Goal: Information Seeking & Learning: Learn about a topic

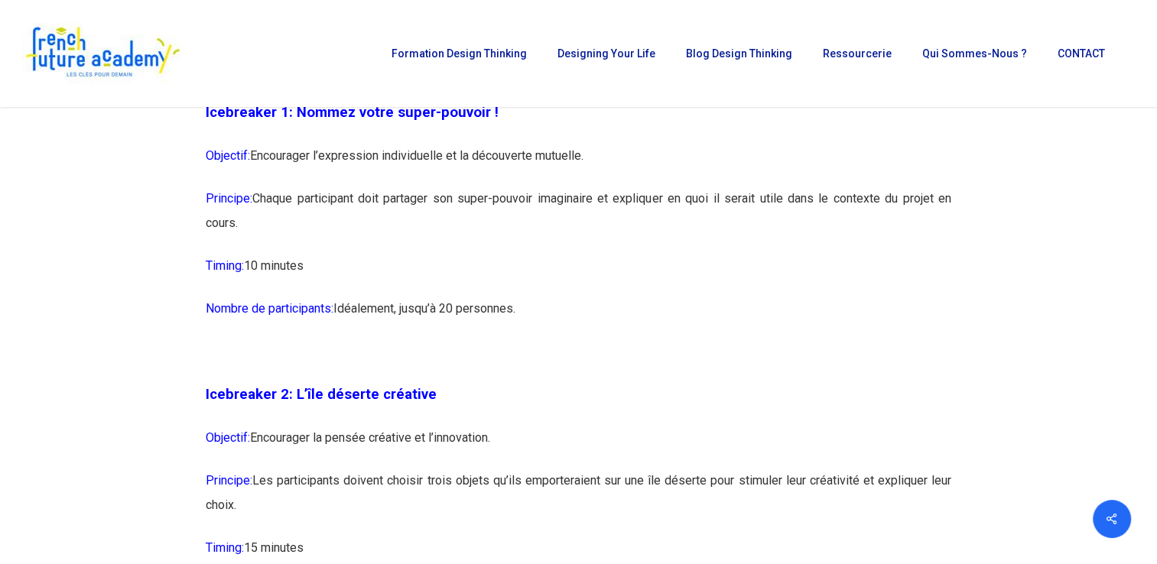
scroll to position [1288, 0]
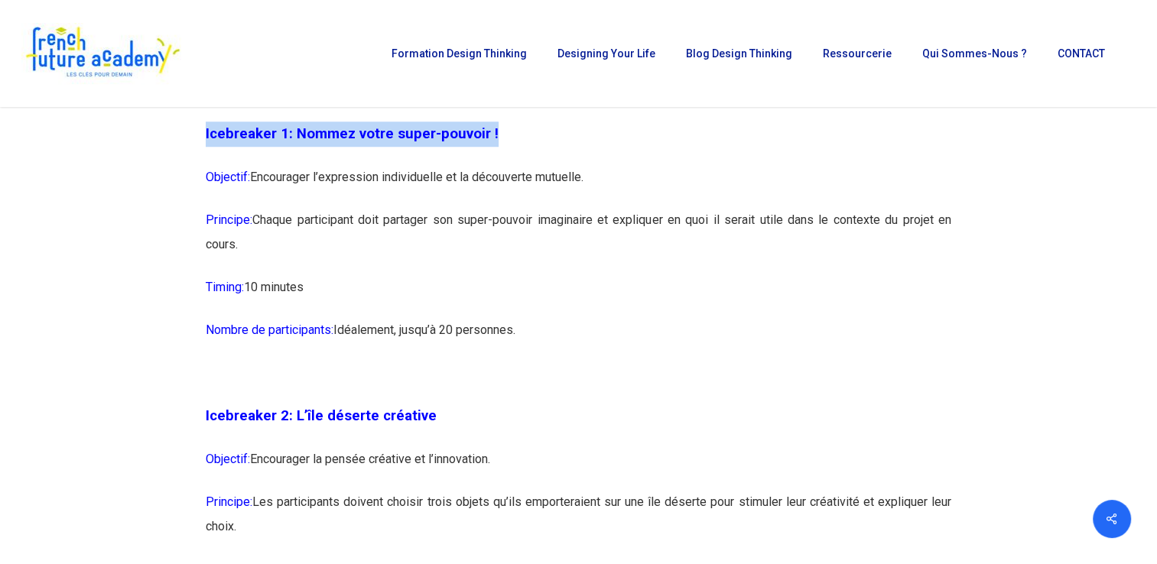
drag, startPoint x: 206, startPoint y: 130, endPoint x: 493, endPoint y: 115, distance: 287.2
copy span "Icebreaker 1: Nommez votre super-pouvoir !"
drag, startPoint x: 205, startPoint y: 218, endPoint x: 241, endPoint y: 244, distance: 44.4
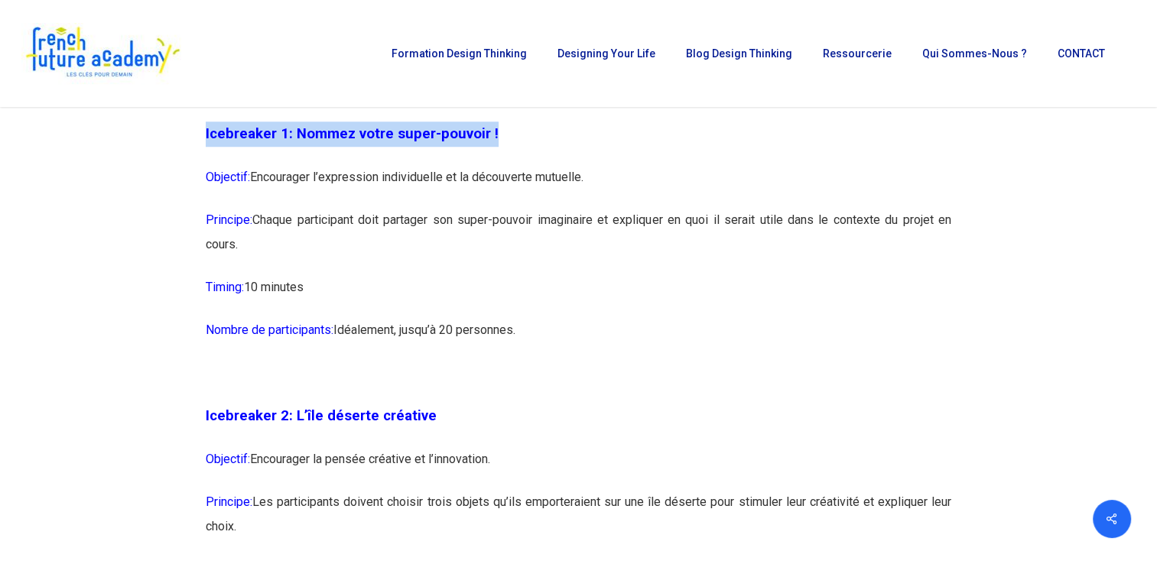
click at [241, 244] on p "Principe: Chaque participant doit partager son super-pouvoir imaginaire et expl…" at bounding box center [579, 241] width 746 height 67
copy p "Principe: Chaque participant doit partager son super-pouvoir imaginaire et expl…"
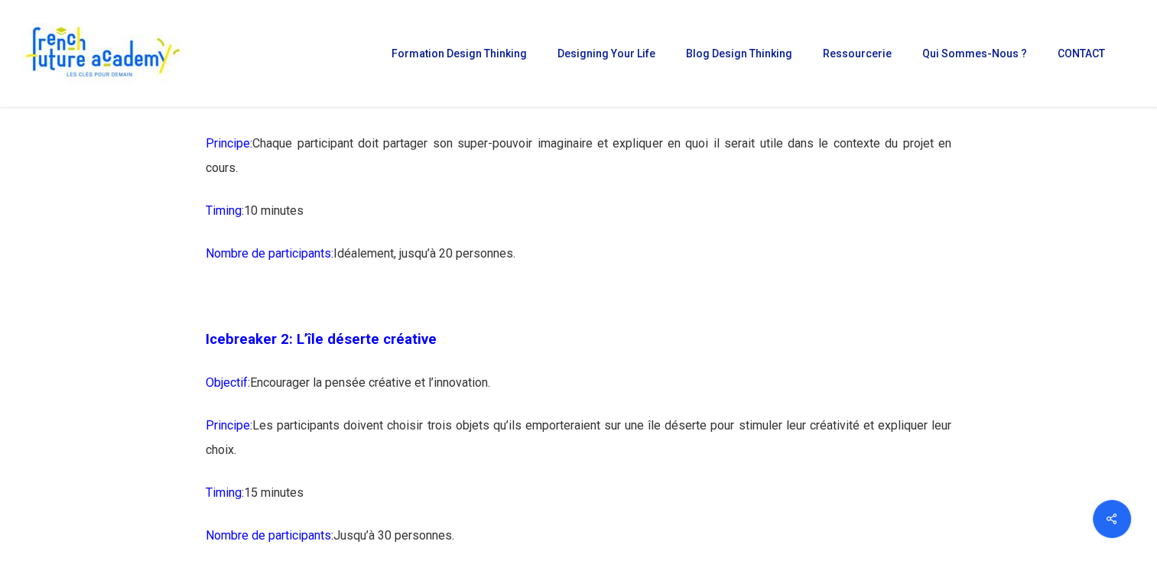
scroll to position [1361, 0]
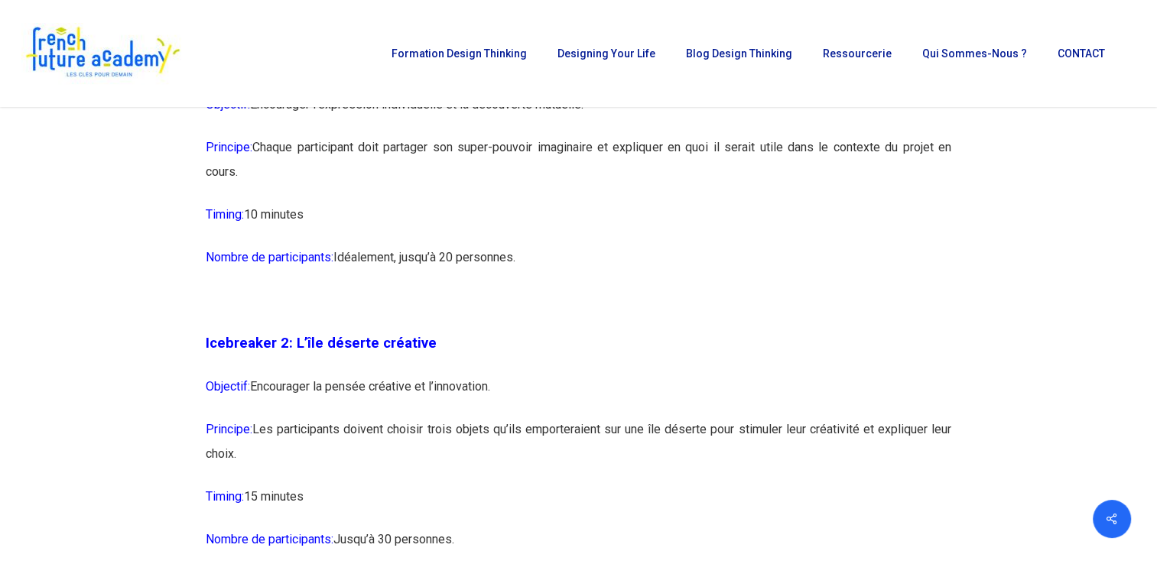
click at [555, 418] on p "Principe: Les participants doivent choisir trois objets qu’ils emporteraient su…" at bounding box center [579, 451] width 746 height 67
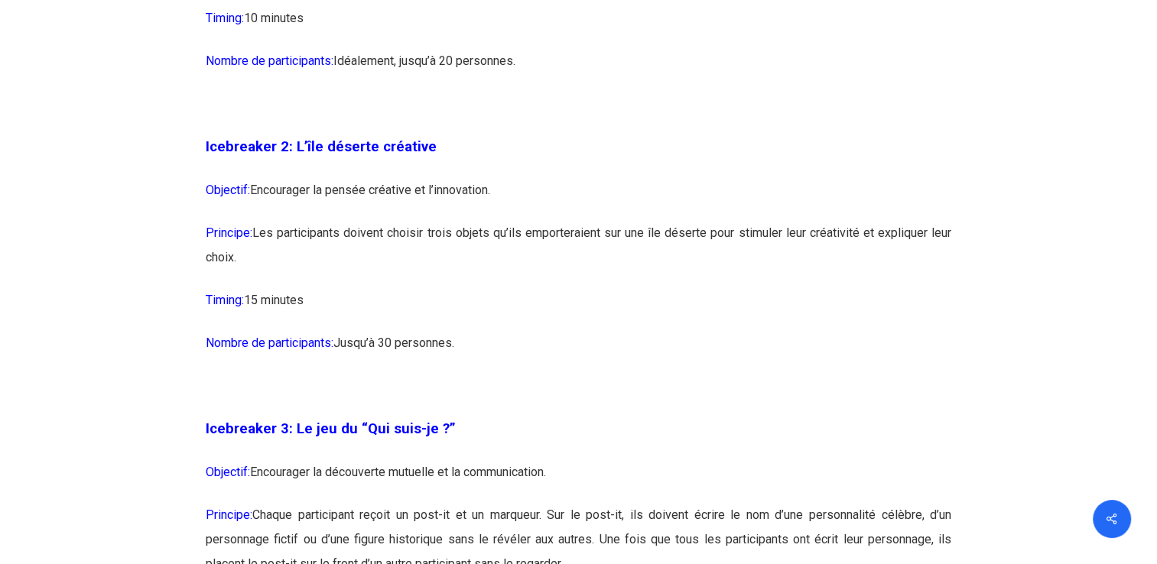
scroll to position [1559, 0]
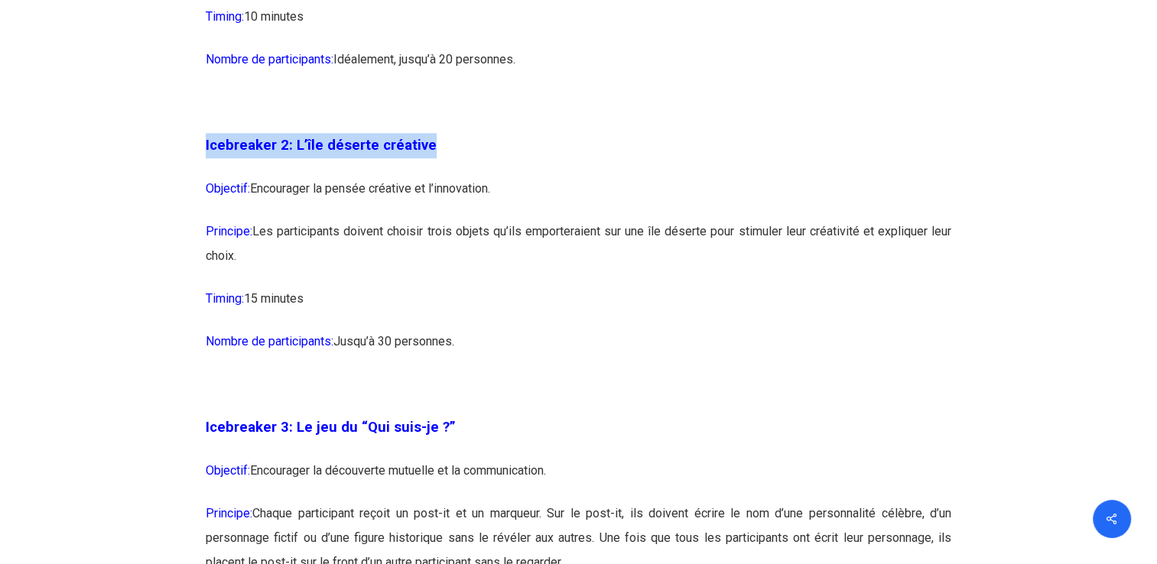
drag, startPoint x: 205, startPoint y: 144, endPoint x: 442, endPoint y: 148, distance: 237.1
copy span "Icebreaker 2: L’île déserte créative"
drag, startPoint x: 203, startPoint y: 228, endPoint x: 242, endPoint y: 247, distance: 43.4
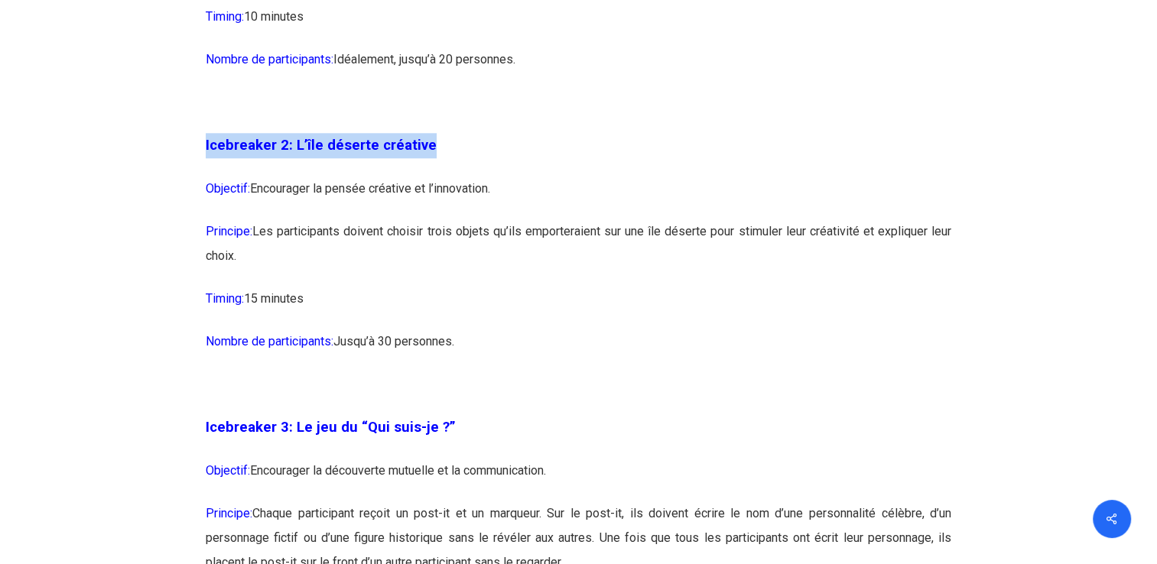
copy p "Principe: Les participants doivent choisir trois objets qu’ils emporteraient su…"
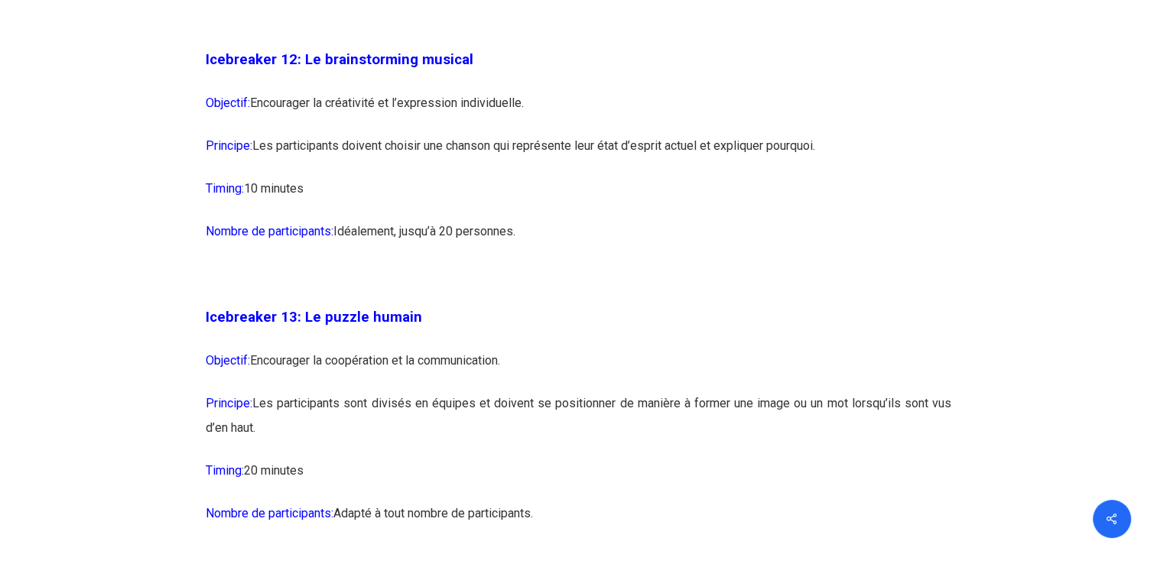
scroll to position [6763, 0]
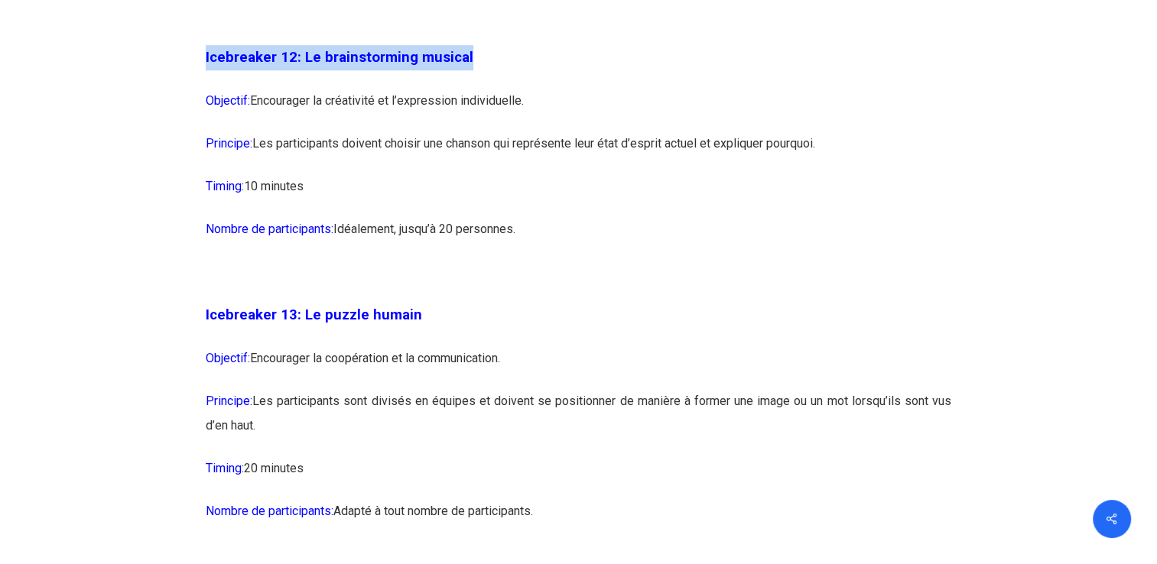
drag, startPoint x: 206, startPoint y: 102, endPoint x: 470, endPoint y: 102, distance: 264.6
click at [470, 89] on p "Icebreaker 12: Le brainstorming musical" at bounding box center [579, 67] width 746 height 44
copy span "Icebreaker 12: Le brainstorming musical"
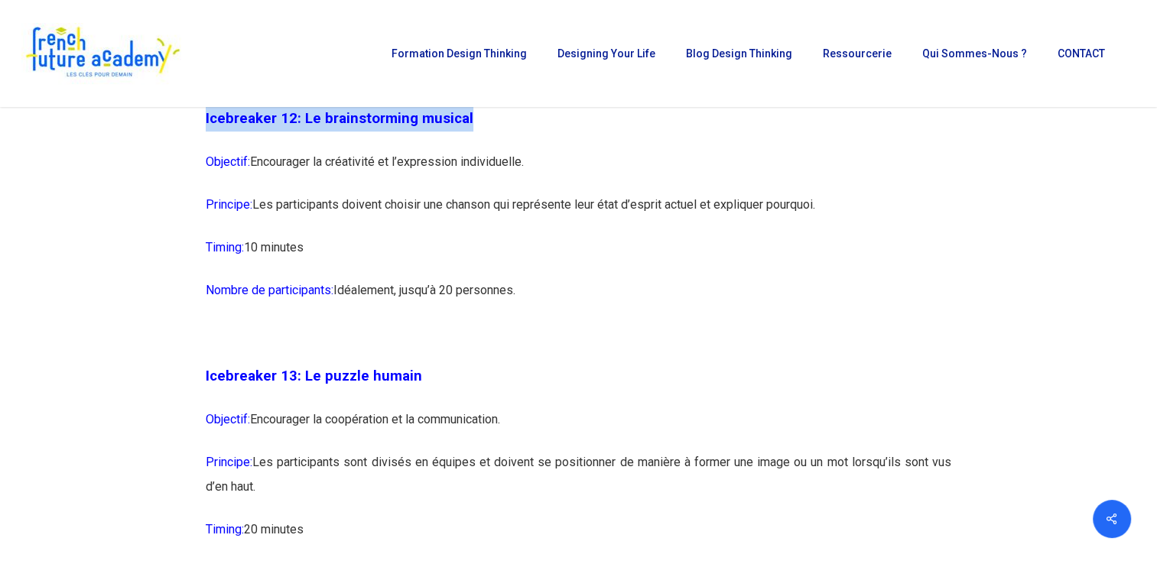
scroll to position [6694, 0]
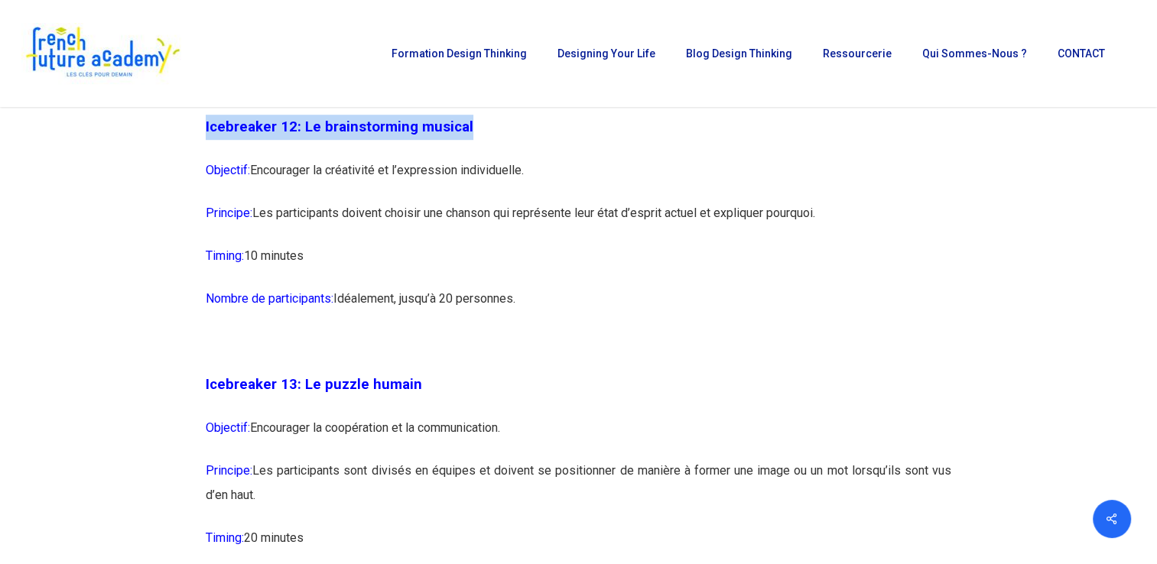
drag, startPoint x: 205, startPoint y: 258, endPoint x: 833, endPoint y: 265, distance: 628.0
click at [833, 244] on p "Principe: Les participants doivent choisir une chanson qui représente leur état…" at bounding box center [579, 222] width 746 height 43
copy p "Principe: Les participants doivent choisir une chanson qui représente leur état…"
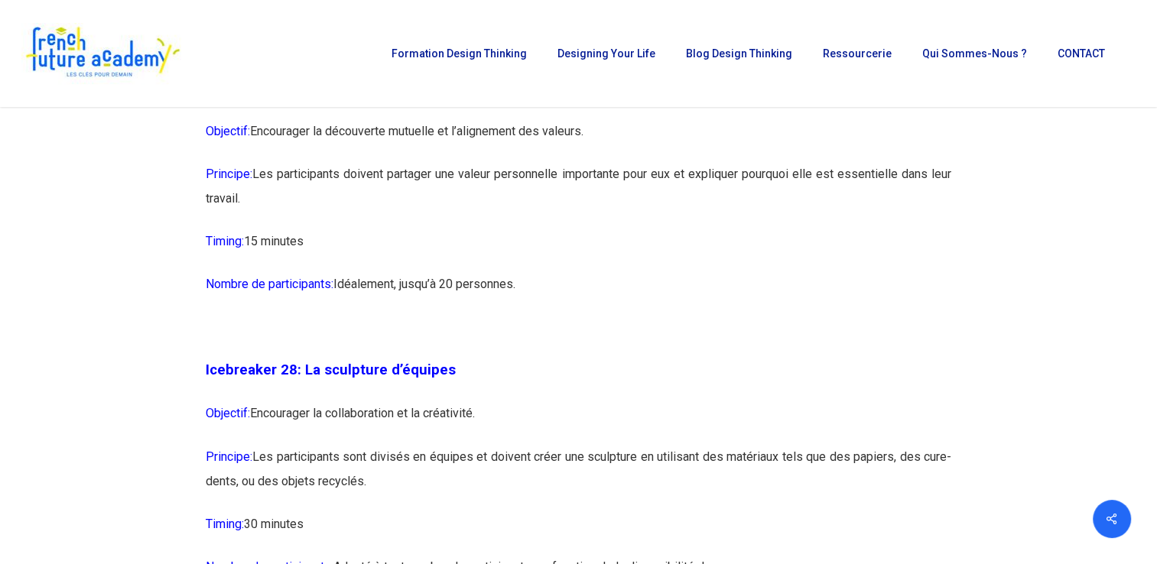
scroll to position [14023, 0]
drag, startPoint x: 207, startPoint y: 158, endPoint x: 491, endPoint y: 161, distance: 284.5
click at [491, 120] on p "Icebreaker 27: Le jeu des valeurs partagées" at bounding box center [579, 98] width 746 height 44
copy strong "Icebreaker 27: Le jeu des valeurs partagées"
drag, startPoint x: 207, startPoint y: 243, endPoint x: 245, endPoint y: 262, distance: 42.8
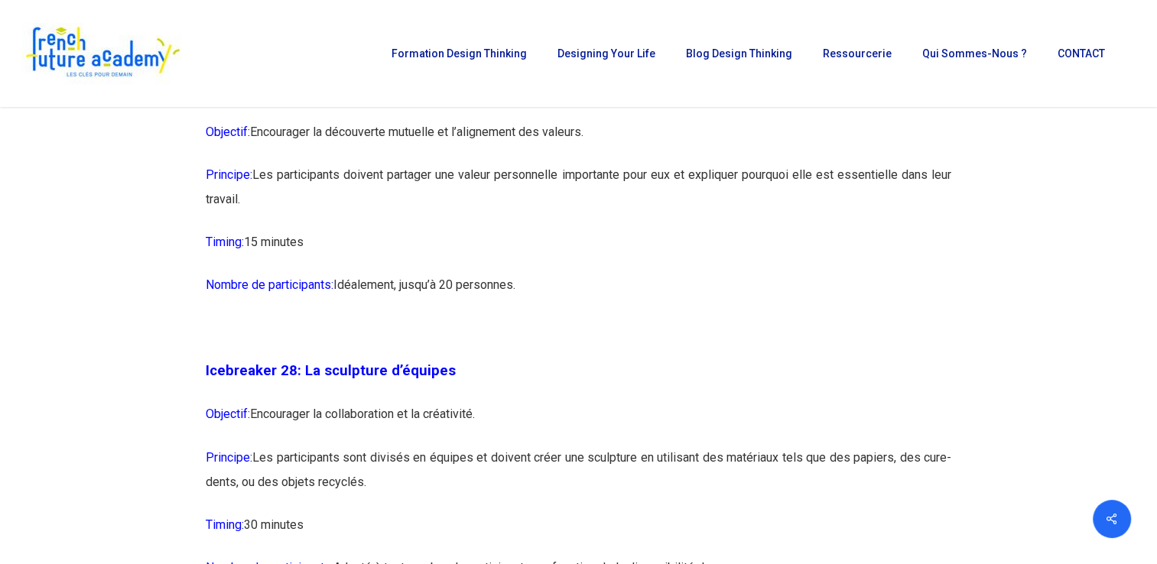
click at [245, 230] on p "Principe: Les participants doivent partager une valeur personnelle importante p…" at bounding box center [579, 196] width 746 height 67
copy p "Principe: Les participants doivent partager une valeur personnelle importante p…"
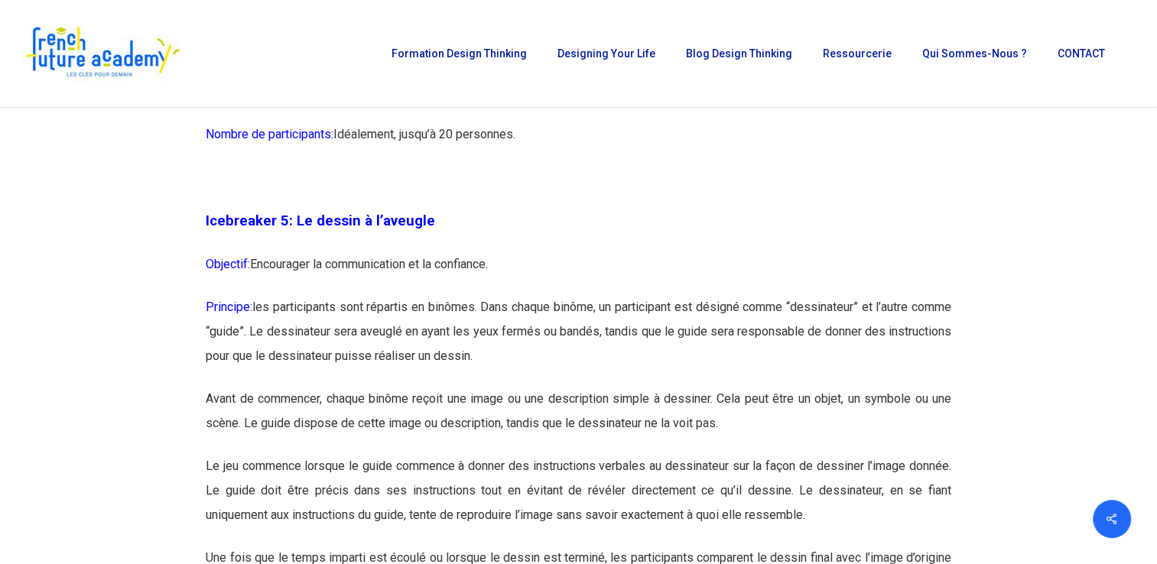
scroll to position [2668, 0]
